Goal: Information Seeking & Learning: Learn about a topic

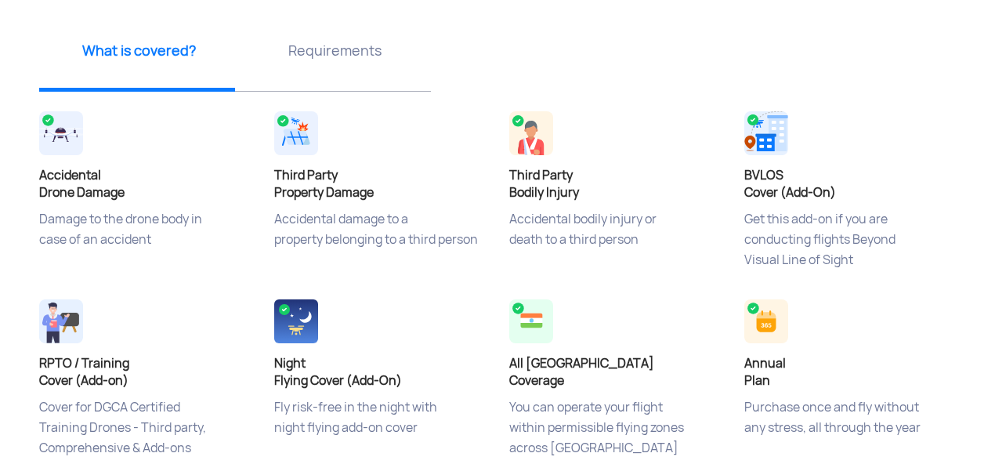
scroll to position [564, 0]
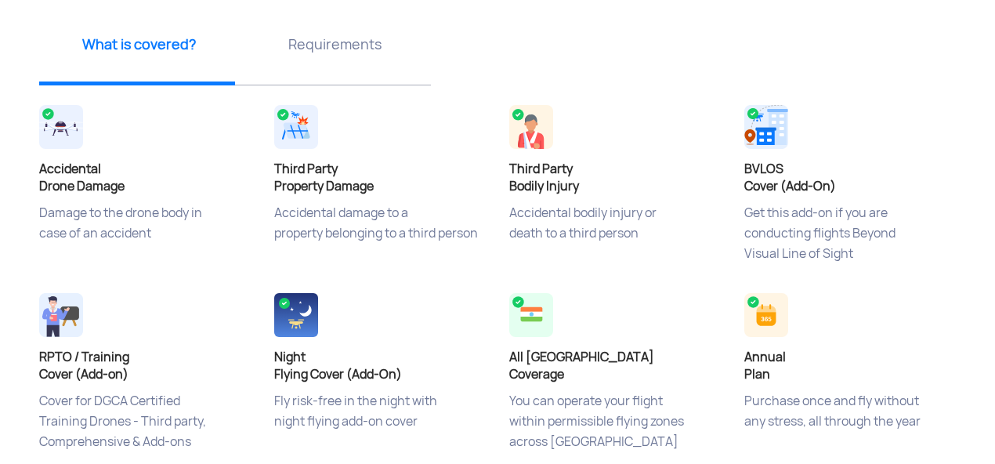
click at [93, 378] on h4 "RPTO / Training Cover (Add-on)" at bounding box center [145, 366] width 212 height 34
click at [308, 56] on div "Requirements" at bounding box center [333, 50] width 196 height 71
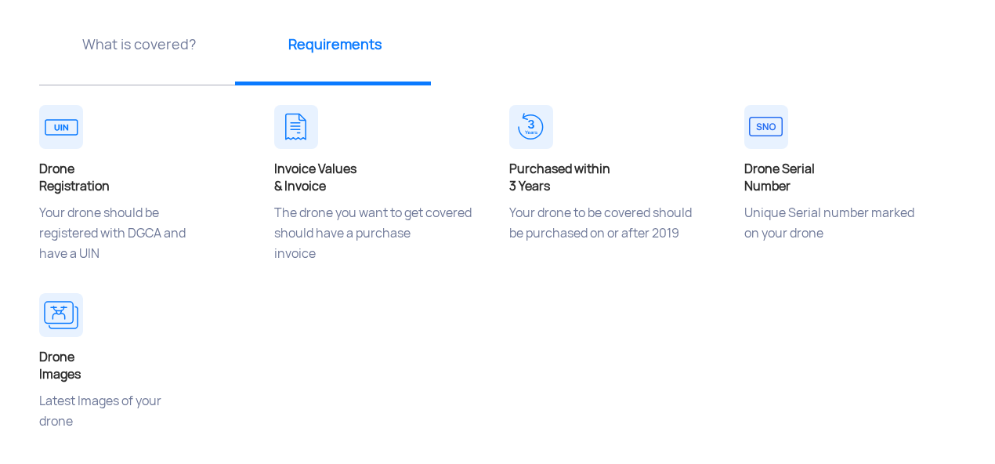
click at [313, 174] on h4 "Invoice Values & Invoice" at bounding box center [380, 178] width 212 height 34
click at [324, 213] on p "The drone you want to get covered should have a purchase invoice" at bounding box center [380, 242] width 212 height 78
click at [532, 183] on h4 "Purchased [DATE]" at bounding box center [615, 178] width 212 height 34
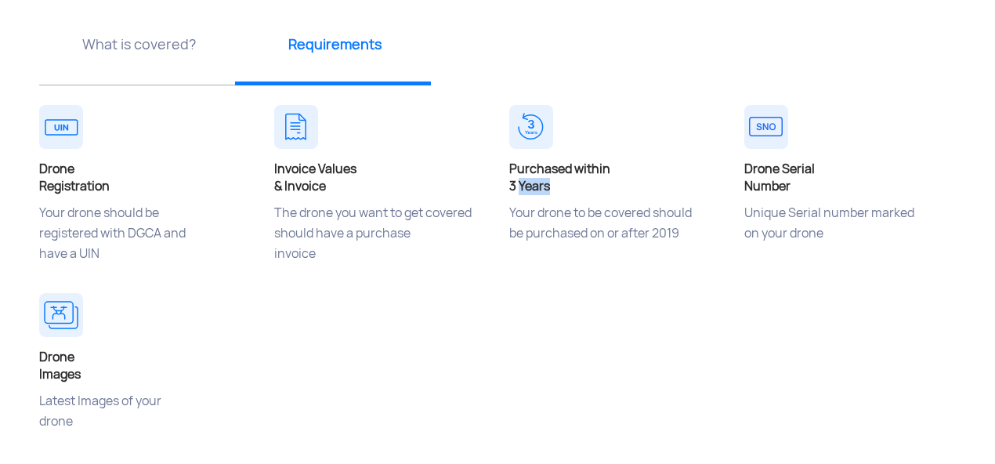
click at [531, 183] on h4 "Purchased [DATE]" at bounding box center [615, 178] width 212 height 34
click at [595, 231] on p "Your drone to be covered should be purchased on or after 2019" at bounding box center [615, 242] width 212 height 78
drag, startPoint x: 624, startPoint y: 214, endPoint x: 664, endPoint y: 251, distance: 54.9
click at [664, 251] on p "Your drone to be covered should be purchased on or after 2019" at bounding box center [615, 242] width 212 height 78
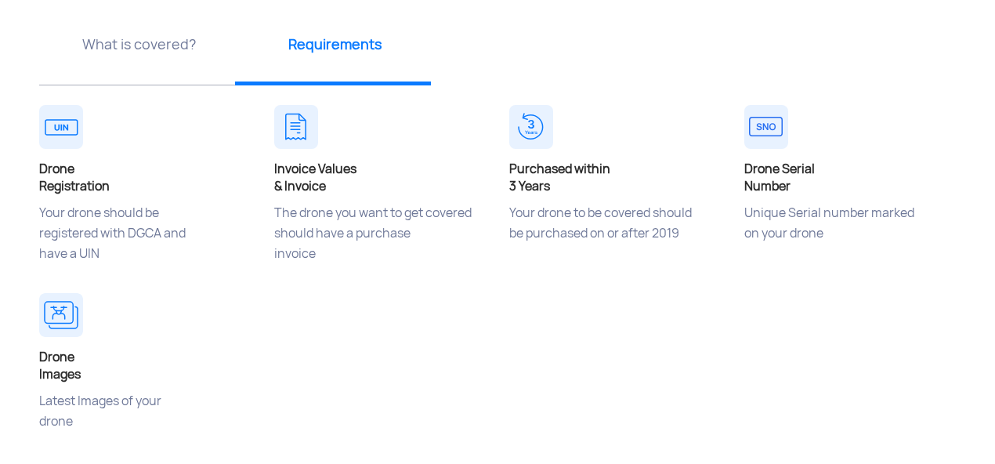
click at [780, 226] on p "Unique Serial number marked on your drone" at bounding box center [850, 242] width 212 height 78
click at [378, 332] on div "Drone Registration Your drone should be registered with DGCA and have a UIN Inv…" at bounding box center [497, 289] width 940 height 376
click at [78, 396] on p "Latest Images of your drone" at bounding box center [145, 430] width 212 height 78
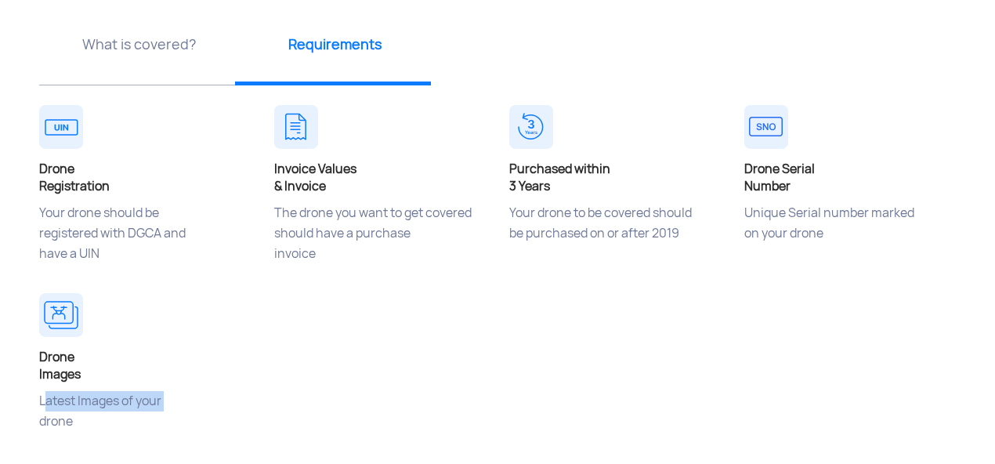
click at [78, 396] on p "Latest Images of your drone" at bounding box center [145, 430] width 212 height 78
click at [168, 365] on h4 "Drone Images" at bounding box center [145, 366] width 212 height 34
click at [143, 79] on div "What is covered?" at bounding box center [137, 50] width 196 height 71
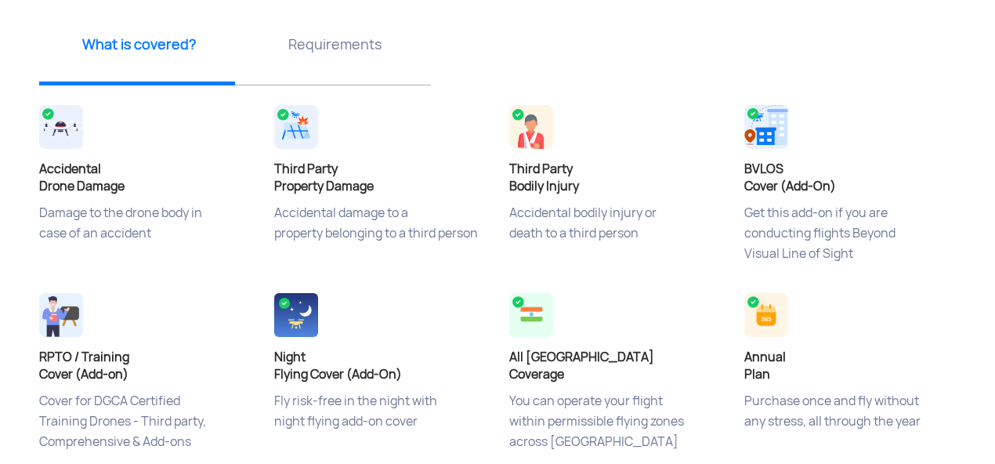
click at [354, 208] on p "Accidental damage to a property belonging to a third person" at bounding box center [380, 242] width 212 height 78
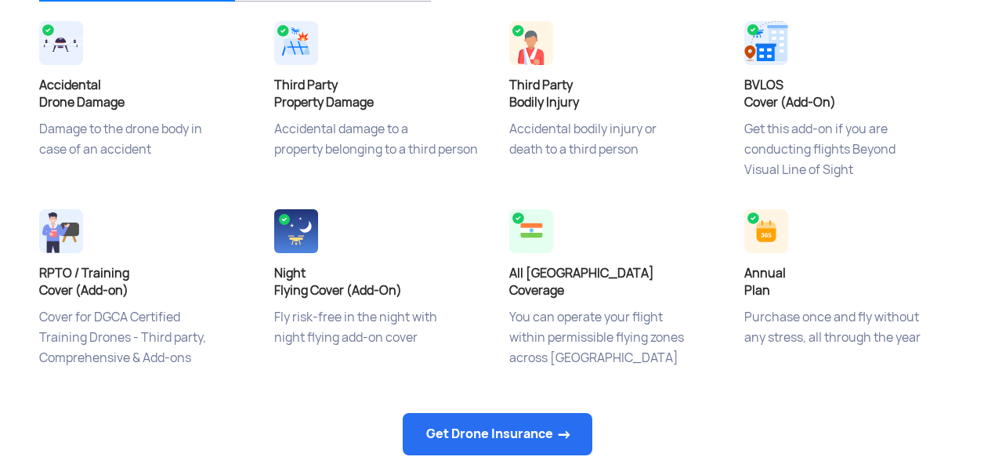
scroll to position [658, 0]
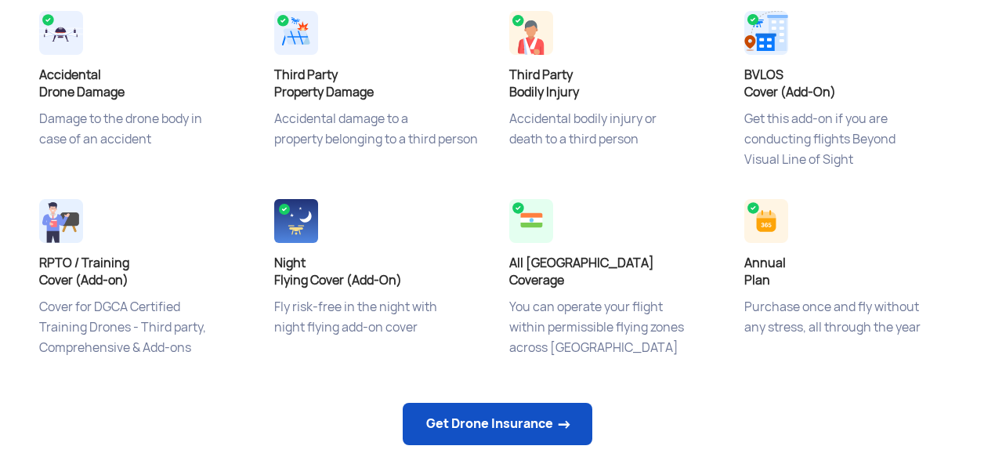
click at [480, 419] on link "Get Drone Insurance" at bounding box center [498, 424] width 190 height 42
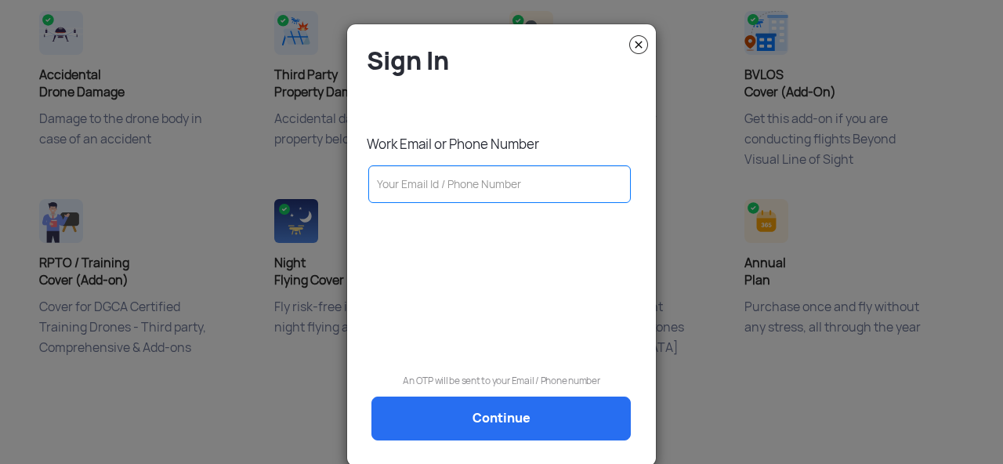
click at [636, 42] on img at bounding box center [638, 44] width 19 height 19
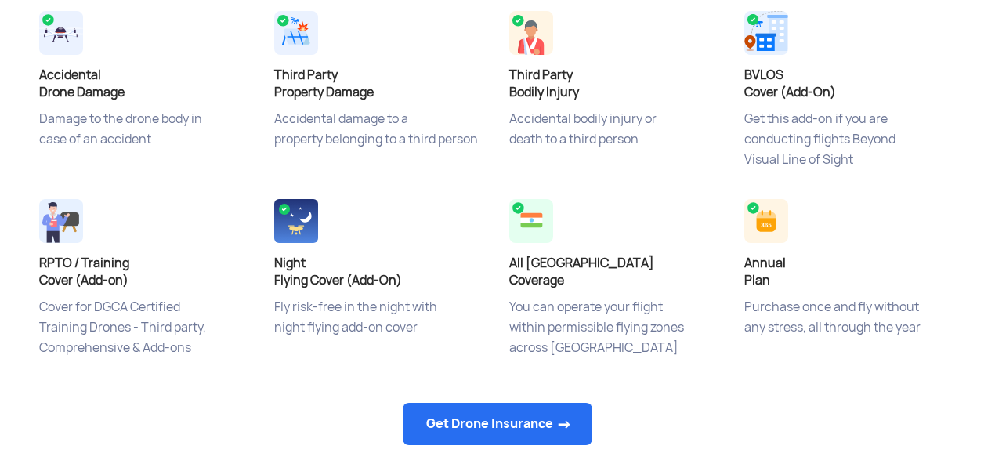
click at [167, 118] on p "Damage to the drone body in case of an accident" at bounding box center [145, 148] width 212 height 78
click at [290, 107] on div "Third Party Property Damage Accidental damage to a property belonging to a thir…" at bounding box center [379, 101] width 235 height 188
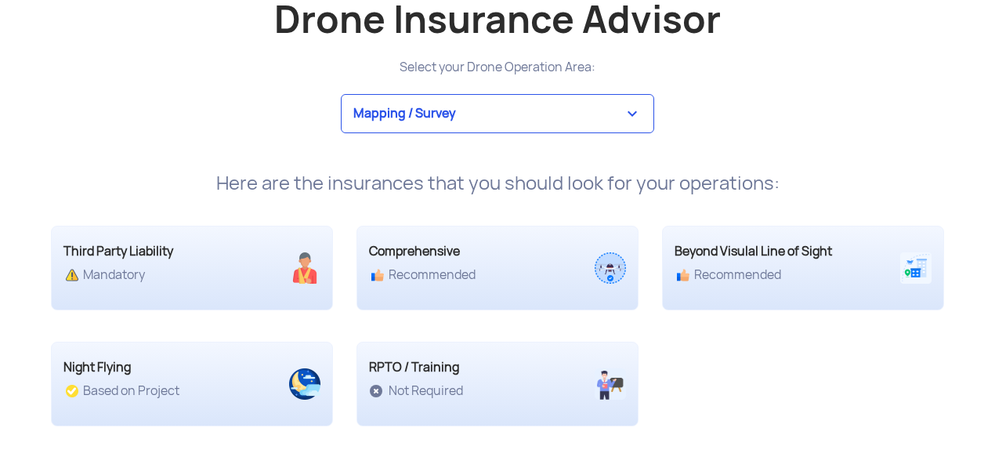
scroll to position [2977, 0]
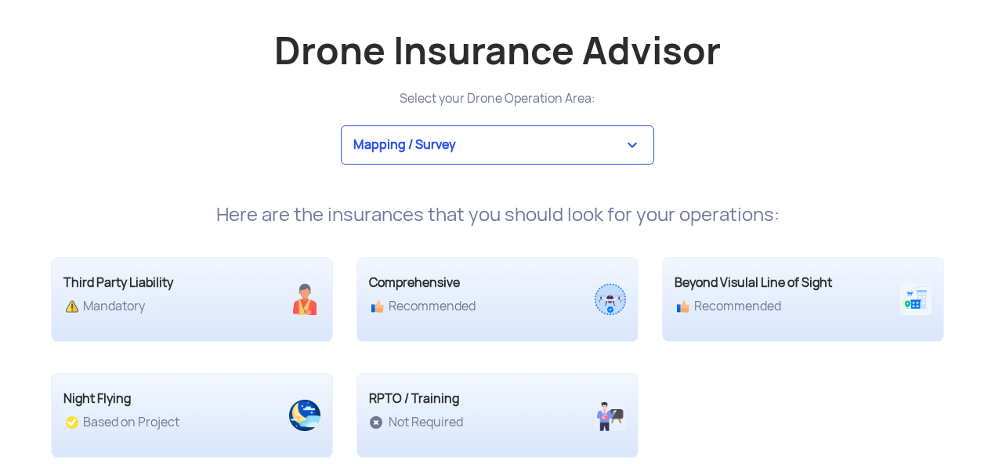
click at [483, 135] on select "Mapping / Survey Event Photography Agriculture Recreational Emergency / Police …" at bounding box center [497, 144] width 313 height 39
select select "4"
click at [341, 125] on select "Mapping / Survey Event Photography Agriculture Recreational Emergency / Police …" at bounding box center [497, 144] width 313 height 39
click at [248, 219] on div "Here are the insurances that you should look for your operations:" at bounding box center [497, 215] width 917 height 22
click at [250, 228] on div "Third Party Liability Recommended Comprehensive Based on Project Beyond Visulal…" at bounding box center [497, 342] width 917 height 232
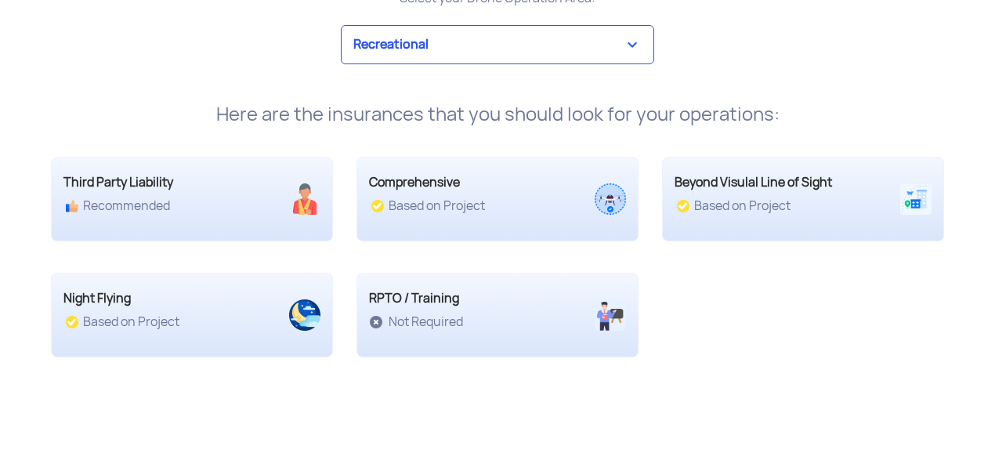
scroll to position [3103, 0]
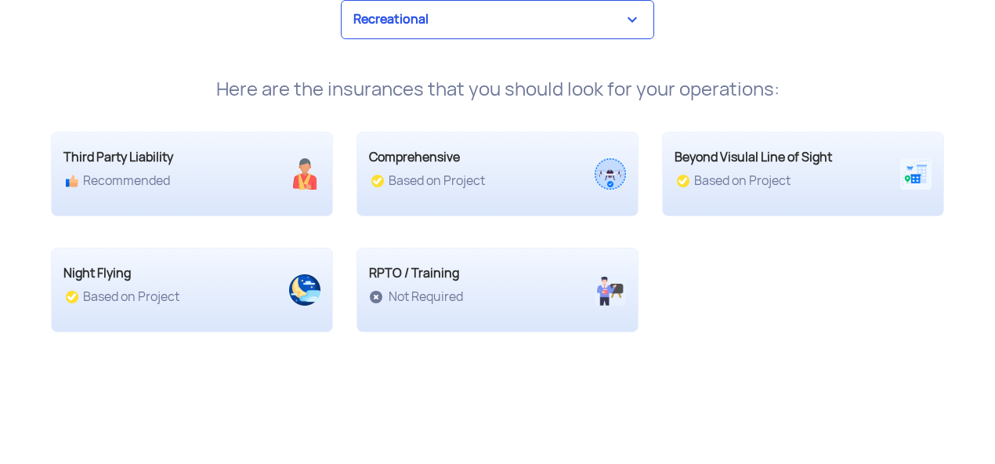
click at [429, 190] on div at bounding box center [497, 174] width 280 height 52
click at [605, 173] on img at bounding box center [610, 173] width 31 height 31
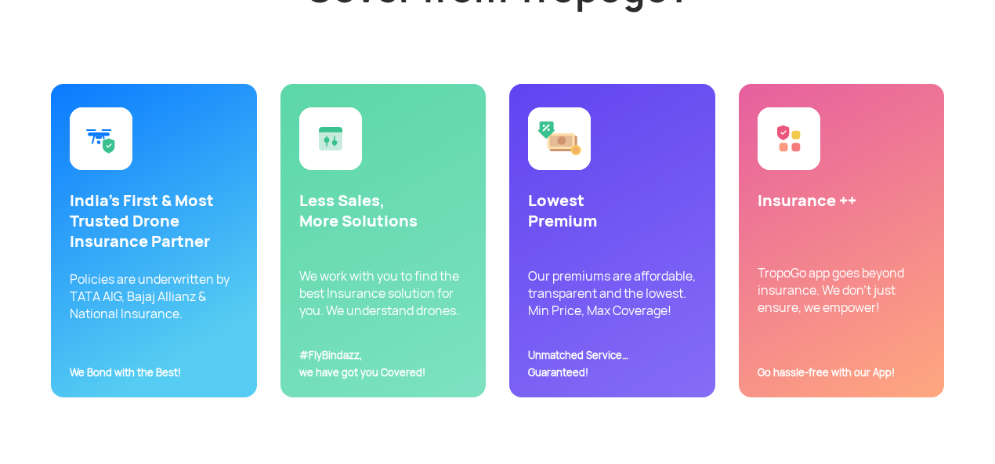
scroll to position [3635, 0]
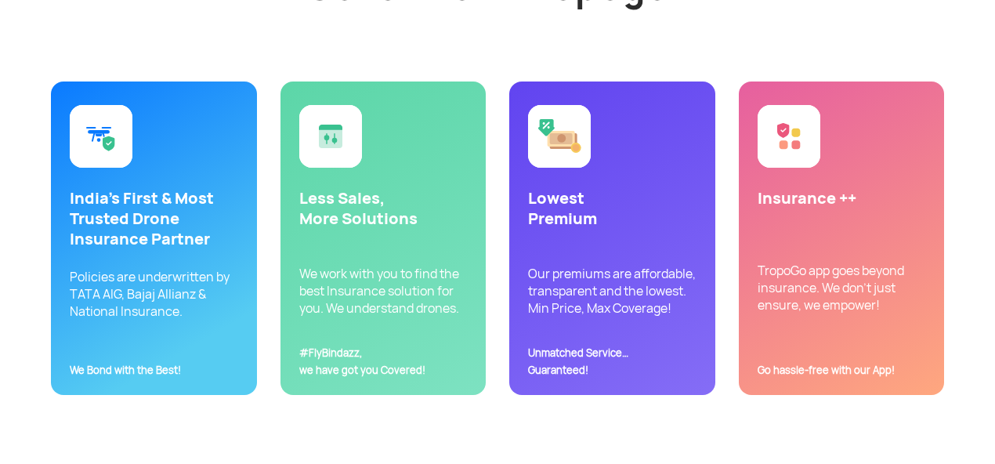
click at [107, 150] on img at bounding box center [101, 136] width 63 height 63
click at [136, 292] on p "Policies are underwritten by TATA AIG, Bajaj Allianz & National Insurance. We B…" at bounding box center [154, 303] width 168 height 69
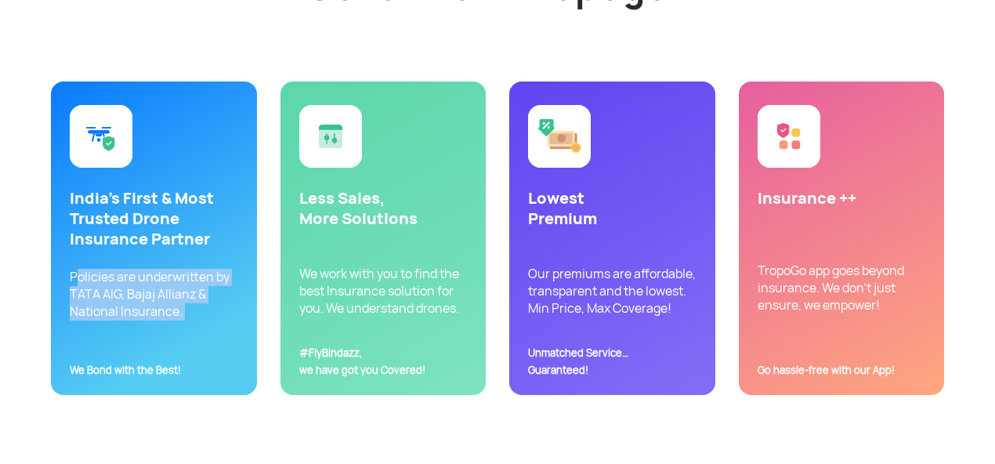
click at [136, 292] on p "Policies are underwritten by TATA AIG, Bajaj Allianz & National Insurance. We B…" at bounding box center [154, 303] width 168 height 69
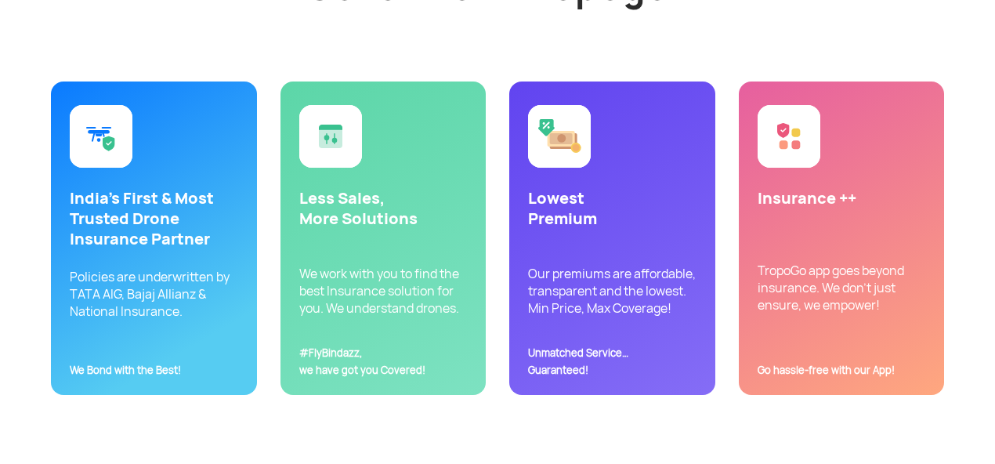
click at [157, 317] on p "Policies are underwritten by TATA AIG, Bajaj Allianz & National Insurance. We B…" at bounding box center [154, 303] width 168 height 69
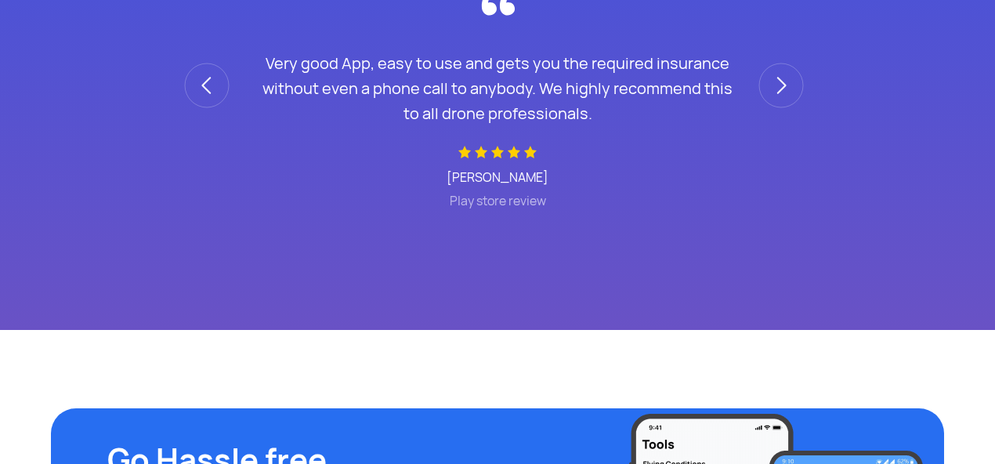
scroll to position [4576, 0]
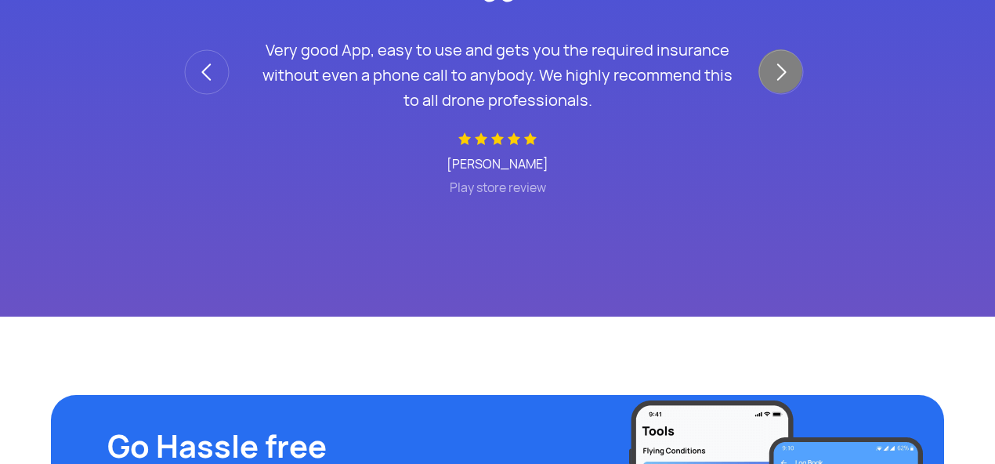
click at [783, 81] on link at bounding box center [780, 71] width 44 height 44
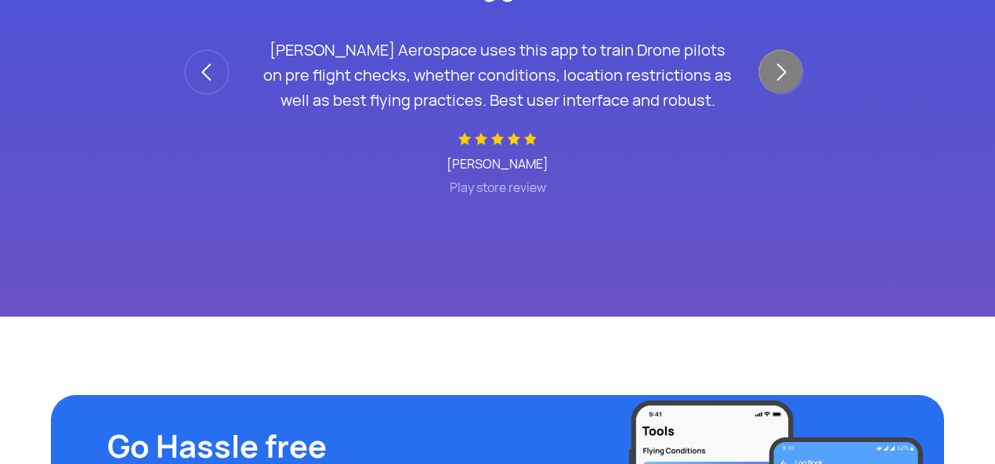
click at [780, 81] on link at bounding box center [780, 71] width 44 height 44
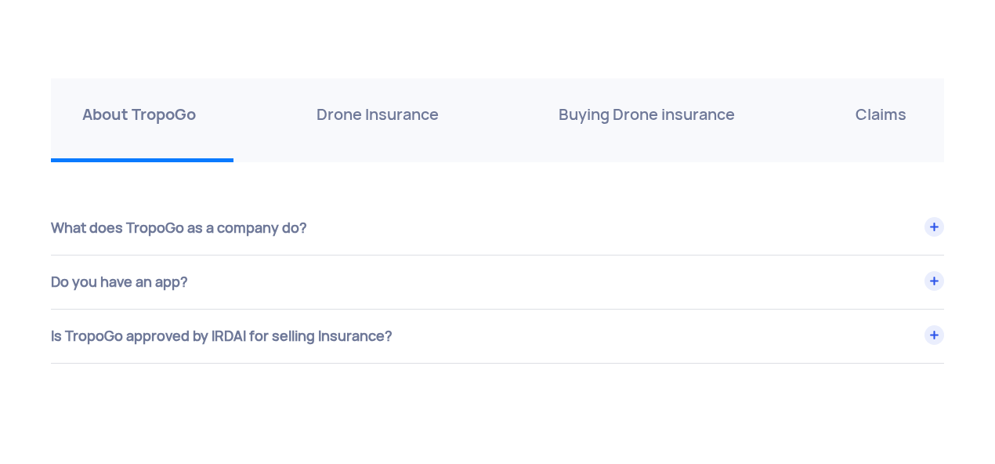
scroll to position [5516, 0]
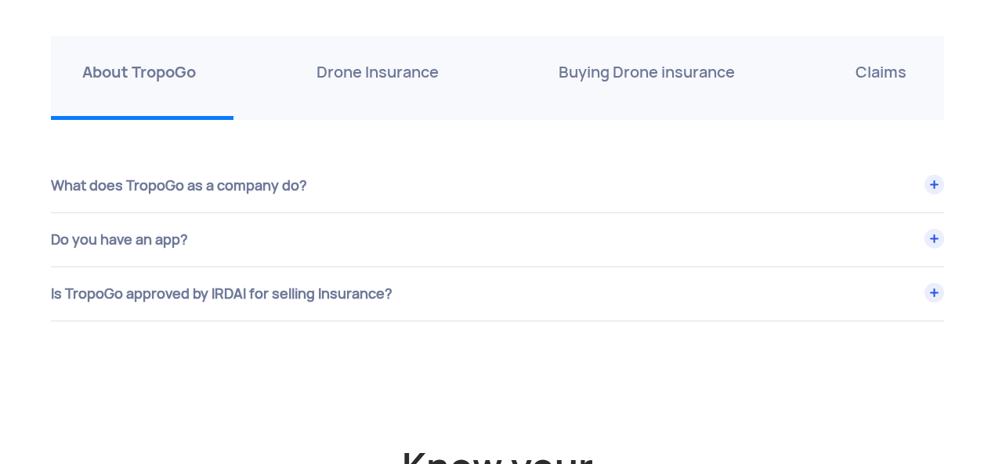
click at [487, 194] on div "What does TropoGo as a company do?" at bounding box center [497, 185] width 893 height 53
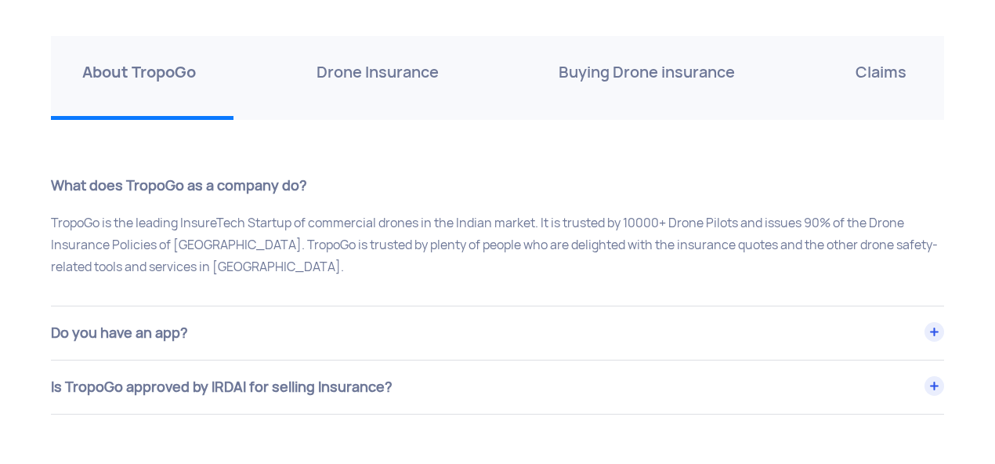
click at [486, 194] on div "What does TropoGo as a company do?" at bounding box center [497, 185] width 893 height 53
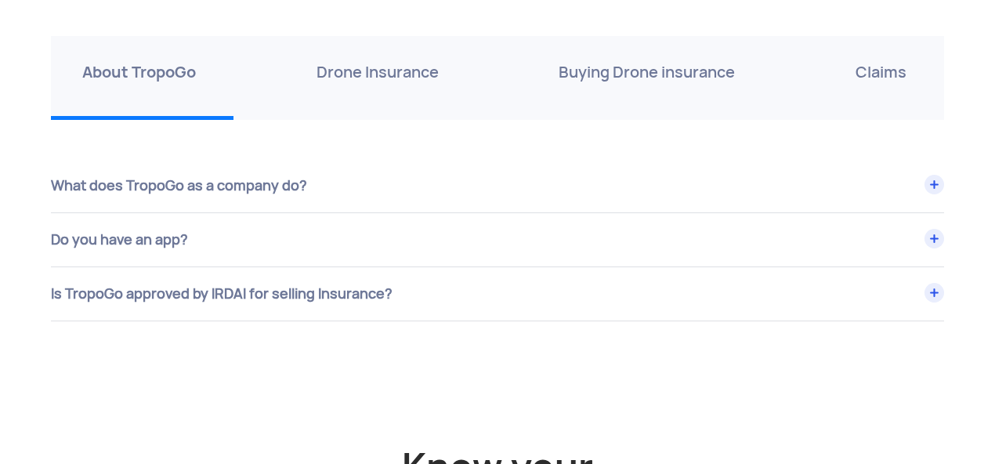
click at [450, 246] on div "Do you have an app?" at bounding box center [497, 239] width 893 height 53
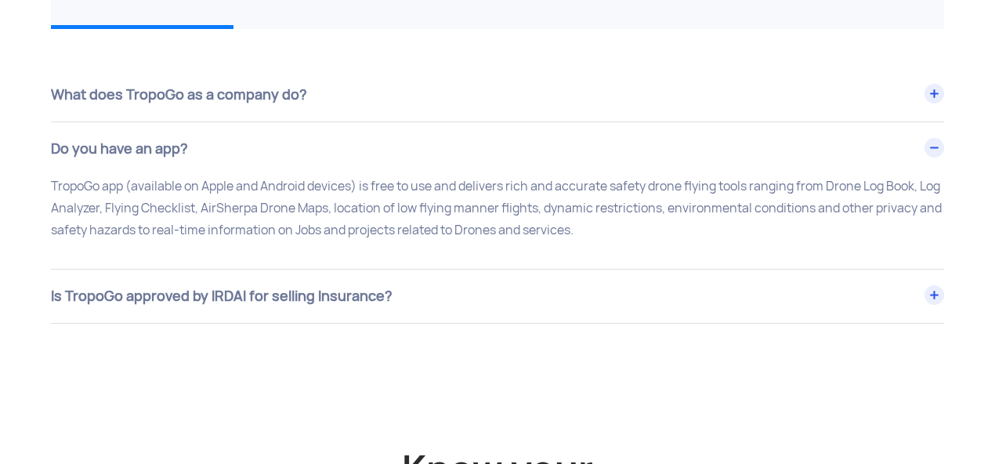
scroll to position [5610, 0]
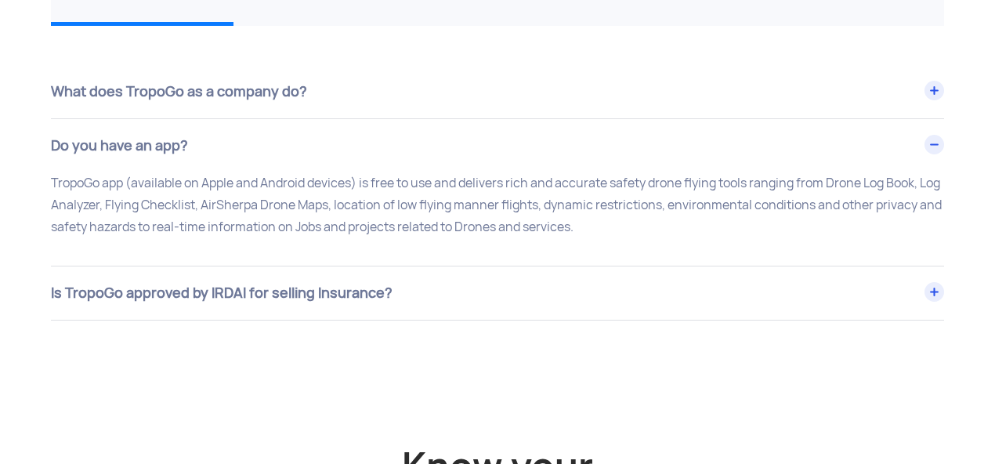
click at [432, 308] on div "Is TropoGo approved by IRDAI for selling Insurance?" at bounding box center [497, 292] width 893 height 53
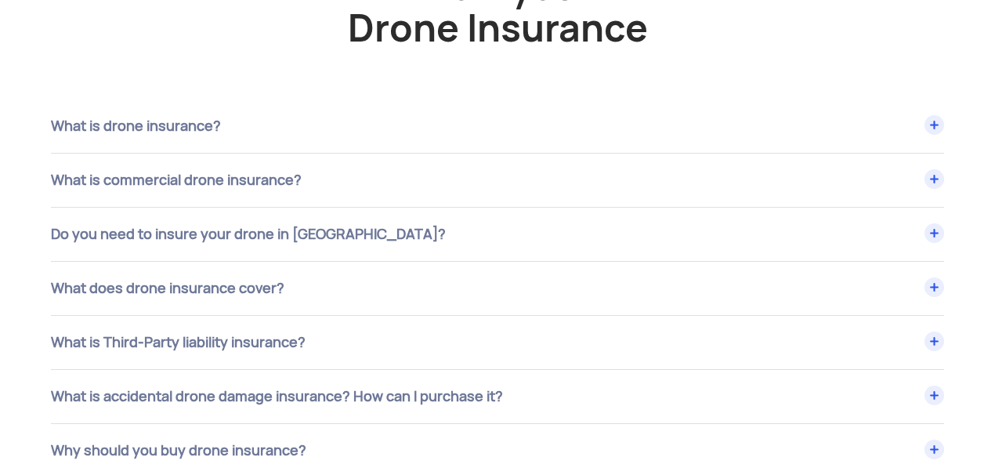
scroll to position [6049, 0]
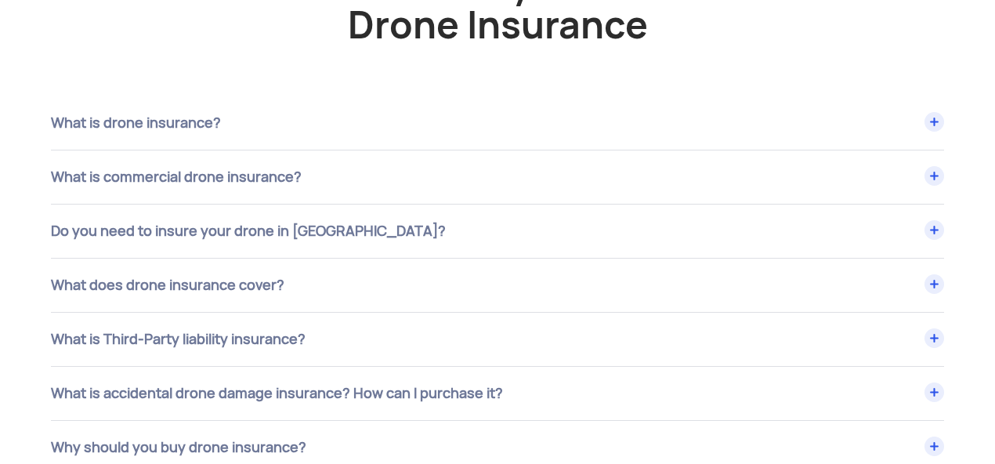
click at [338, 123] on div "What is drone insurance?" at bounding box center [497, 122] width 893 height 53
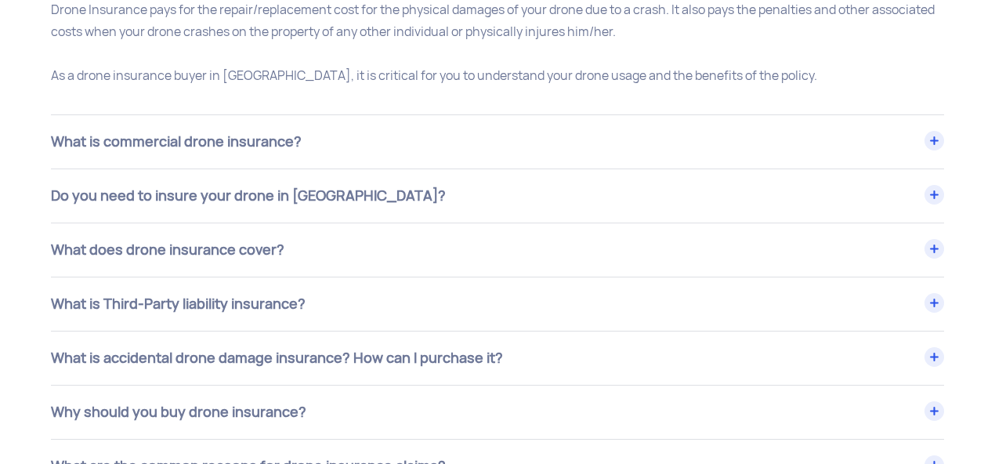
scroll to position [6205, 0]
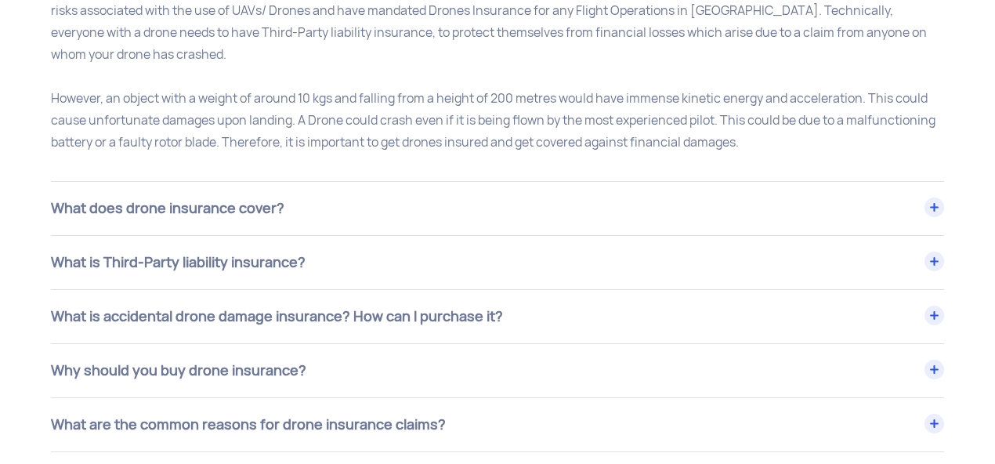
scroll to position [6519, 0]
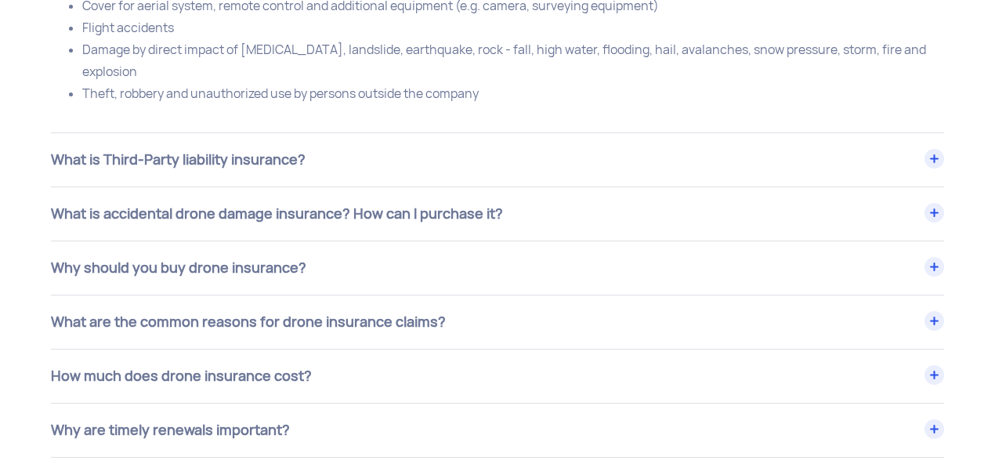
scroll to position [6926, 0]
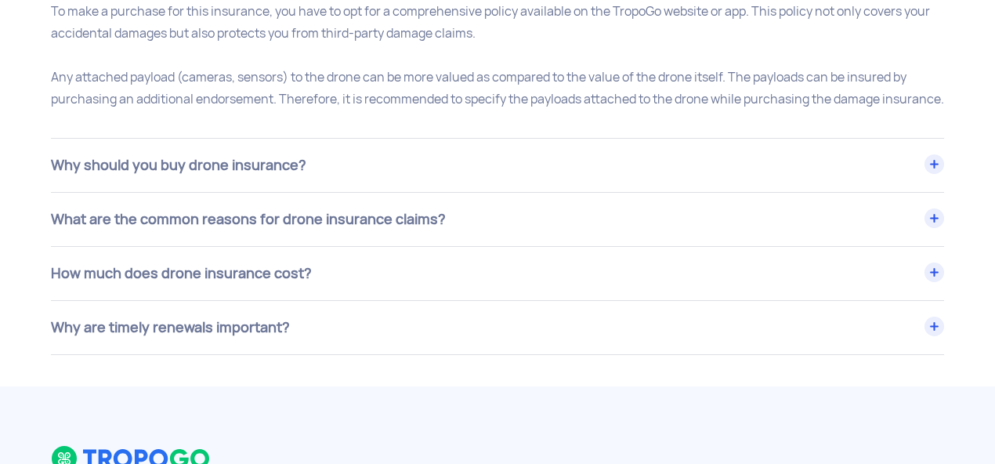
scroll to position [7240, 0]
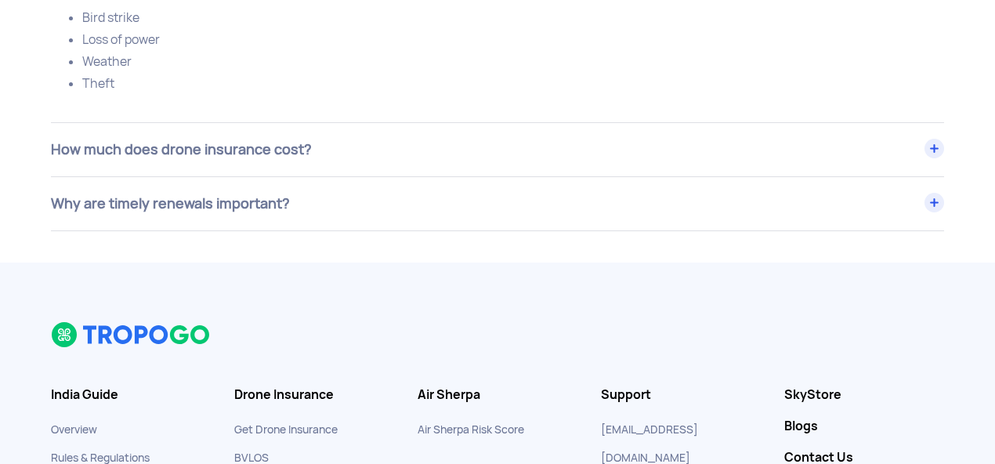
scroll to position [7584, 0]
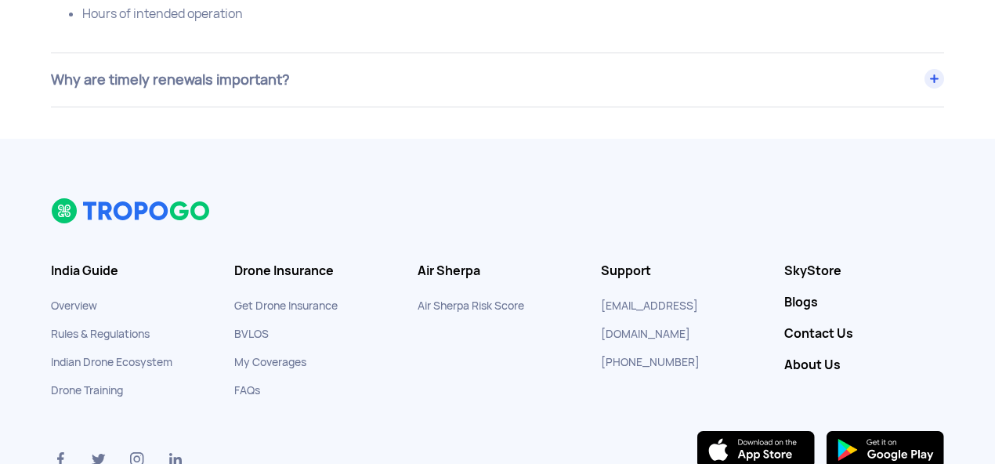
scroll to position [7960, 0]
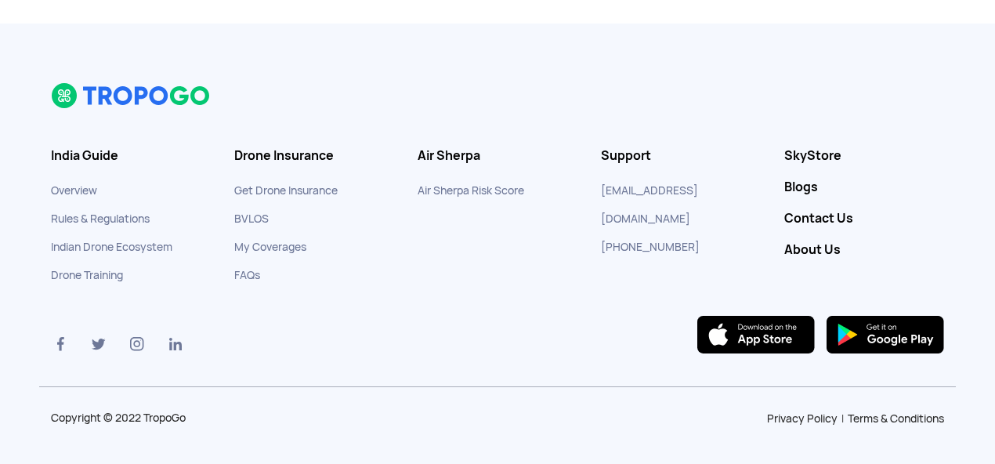
scroll to position [8159, 0]
